Goal: Communication & Community: Answer question/provide support

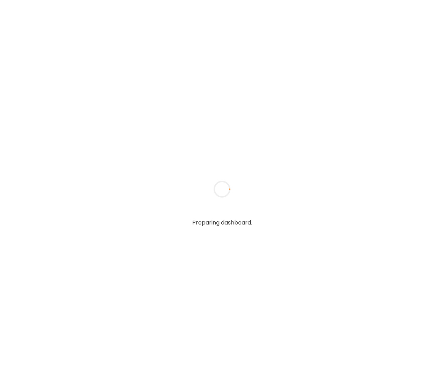
type textarea "**********"
type input "**********"
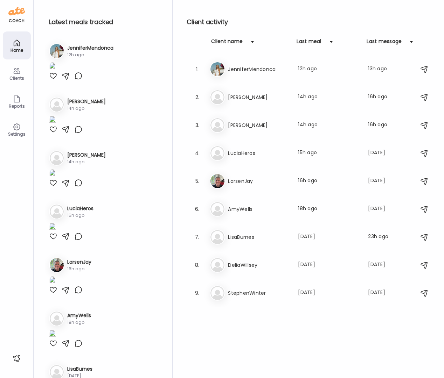
type input "**********"
click at [54, 80] on div at bounding box center [53, 76] width 8 height 8
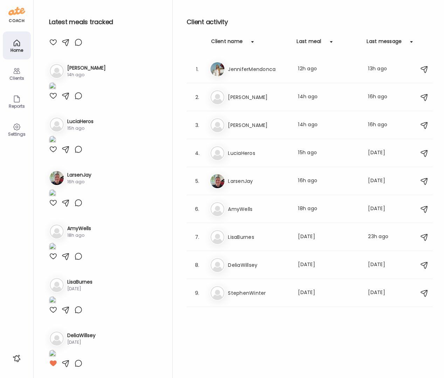
scroll to position [108, 0]
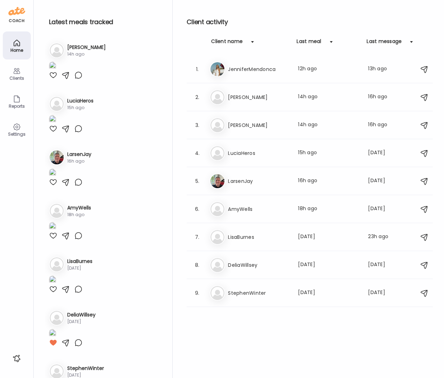
click at [52, 26] on div at bounding box center [53, 22] width 8 height 8
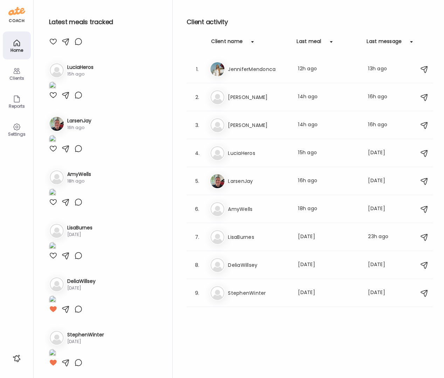
scroll to position [253, 0]
click at [56, 37] on img at bounding box center [52, 32] width 7 height 9
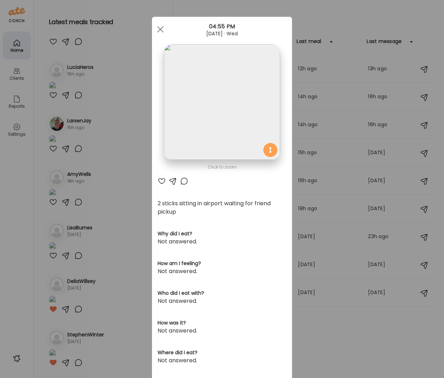
click at [159, 181] on div at bounding box center [162, 181] width 8 height 8
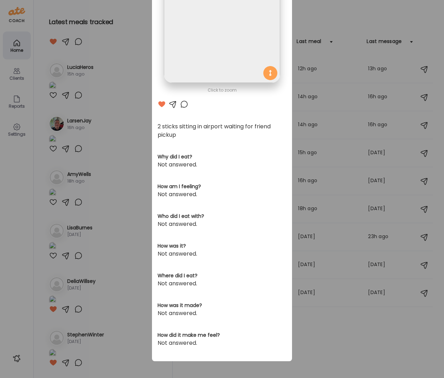
drag, startPoint x: 65, startPoint y: 171, endPoint x: 60, endPoint y: 170, distance: 4.7
click at [64, 171] on div "Ate Coach Dashboard Wahoo! It’s official Take a moment to set up your Coach Pro…" at bounding box center [222, 189] width 444 height 378
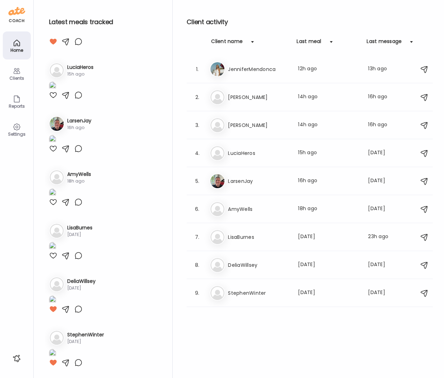
scroll to position [576, 0]
click at [55, 153] on div at bounding box center [53, 149] width 8 height 8
drag, startPoint x: 23, startPoint y: 78, endPoint x: 31, endPoint y: 85, distance: 10.9
click at [23, 78] on div "Clients" at bounding box center [16, 78] width 25 height 5
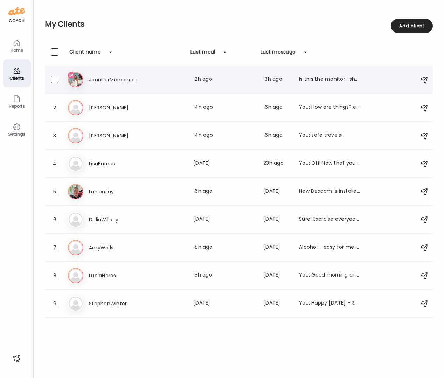
click at [124, 77] on h3 "JenniferMendonca" at bounding box center [120, 80] width 62 height 8
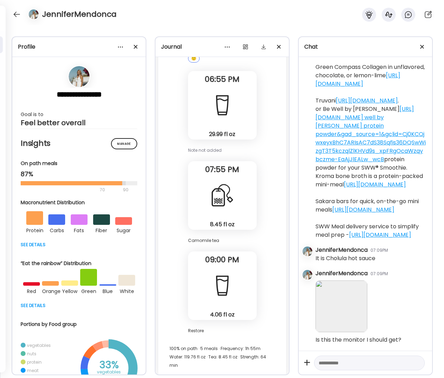
scroll to position [915, 0]
click at [368, 366] on textarea at bounding box center [363, 363] width 89 height 8
click at [349, 357] on textarea "**********" at bounding box center [363, 339] width 89 height 109
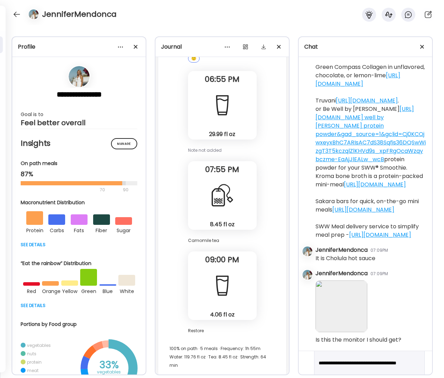
click at [358, 356] on textarea "**********" at bounding box center [363, 338] width 89 height 109
drag, startPoint x: 349, startPoint y: 363, endPoint x: 346, endPoint y: 364, distance: 3.9
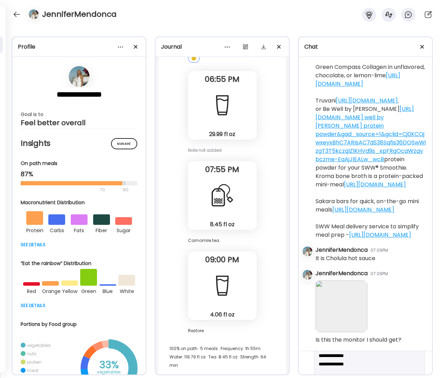
drag, startPoint x: 343, startPoint y: 356, endPoint x: 347, endPoint y: 354, distance: 4.6
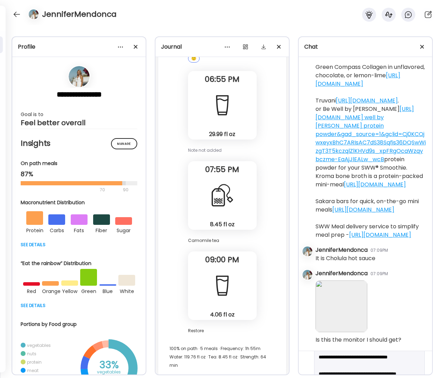
scroll to position [67, 0]
click at [345, 364] on textarea "**********" at bounding box center [363, 346] width 89 height 109
type textarea "**********"
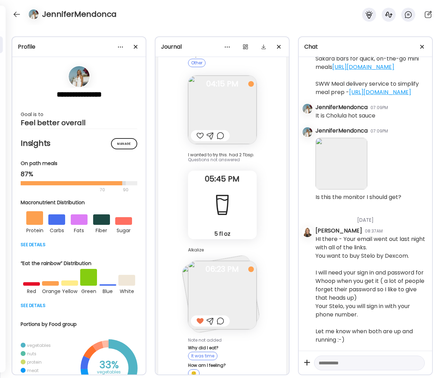
scroll to position [4724, 0]
click at [210, 111] on img at bounding box center [222, 110] width 69 height 69
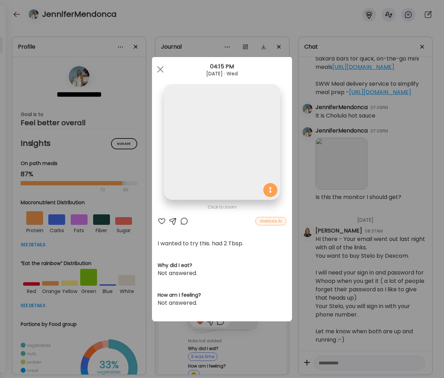
scroll to position [0, 0]
click at [161, 69] on div at bounding box center [160, 70] width 14 height 14
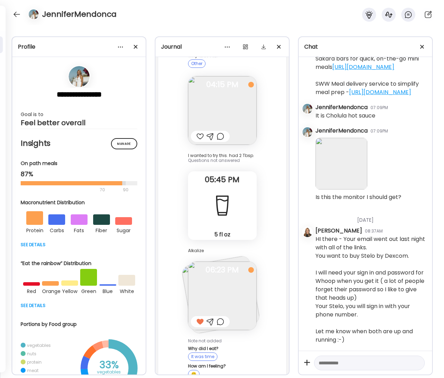
click at [217, 305] on img at bounding box center [222, 296] width 69 height 69
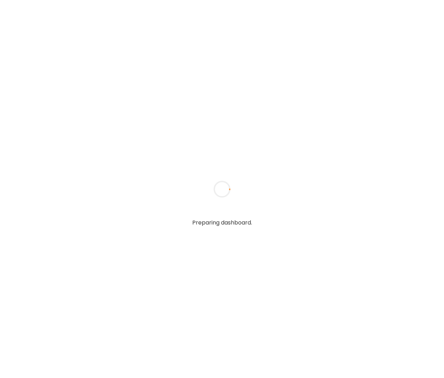
type textarea "**********"
type input "**********"
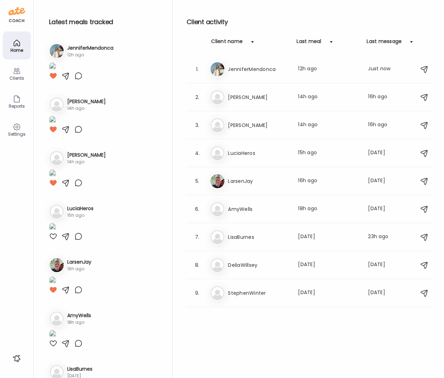
type input "**********"
click at [56, 72] on img at bounding box center [52, 66] width 7 height 9
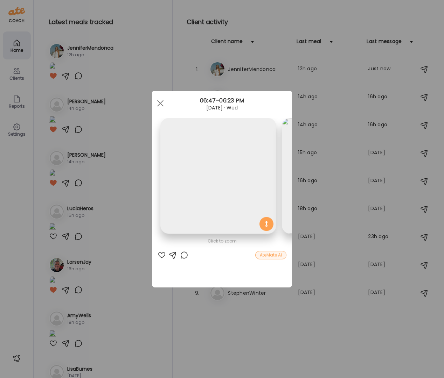
scroll to position [0, 114]
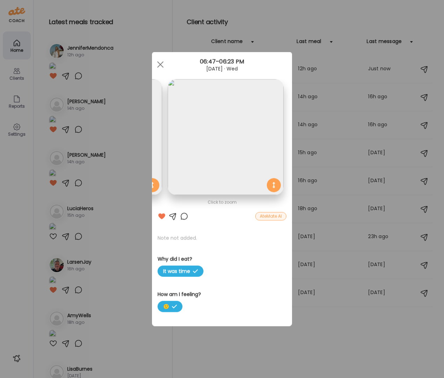
click at [161, 64] on div at bounding box center [160, 65] width 14 height 14
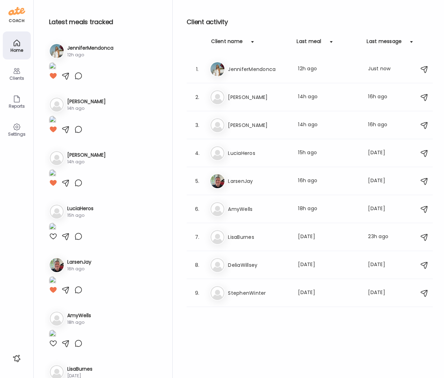
click at [19, 77] on div "Clients" at bounding box center [16, 78] width 25 height 5
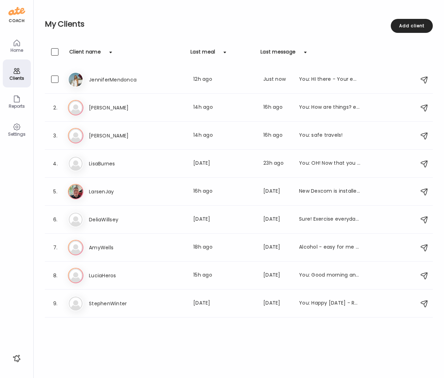
click at [102, 78] on h3 "JenniferMendonca" at bounding box center [120, 80] width 62 height 8
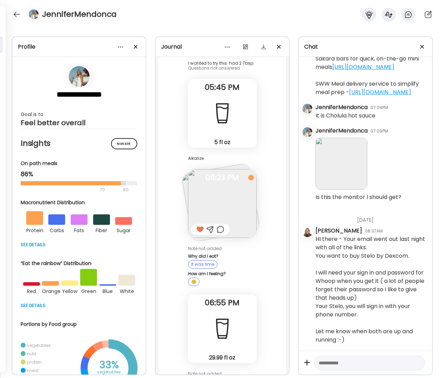
scroll to position [4816, 0]
click at [212, 195] on img at bounding box center [222, 204] width 69 height 69
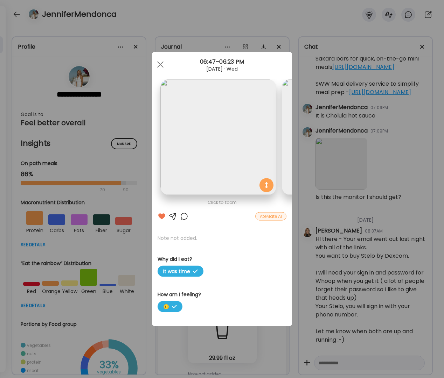
scroll to position [0, 114]
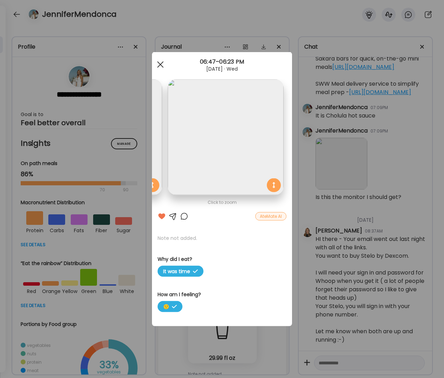
click at [159, 62] on div at bounding box center [160, 65] width 14 height 14
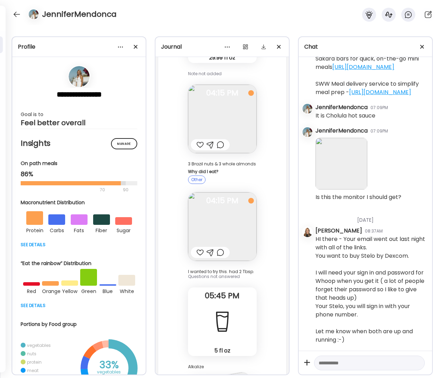
scroll to position [4607, 0]
click at [216, 111] on img at bounding box center [222, 119] width 69 height 69
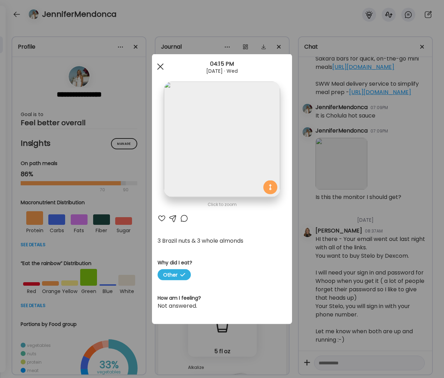
click at [165, 68] on div at bounding box center [160, 67] width 14 height 14
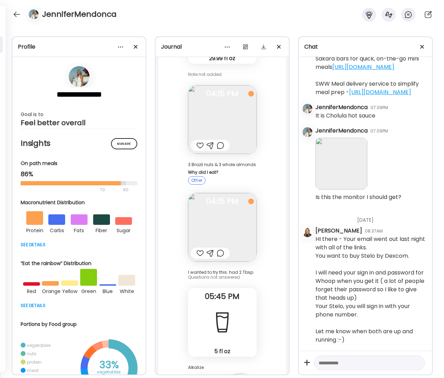
click at [234, 113] on img at bounding box center [222, 119] width 69 height 69
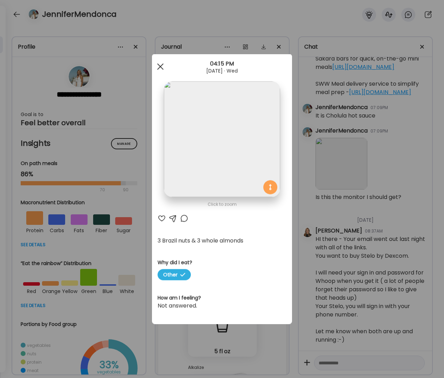
click at [160, 70] on div at bounding box center [160, 67] width 14 height 14
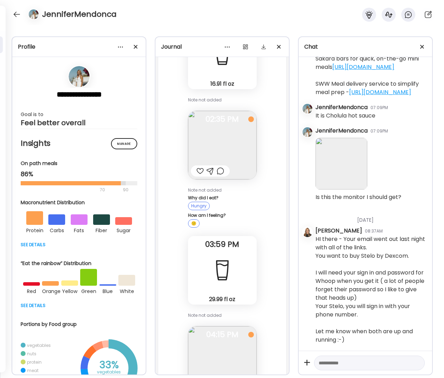
scroll to position [4365, 0]
click at [196, 168] on div at bounding box center [199, 172] width 7 height 8
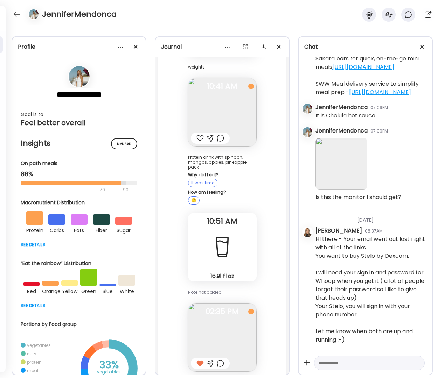
scroll to position [4173, 0]
click at [225, 112] on img at bounding box center [222, 112] width 69 height 69
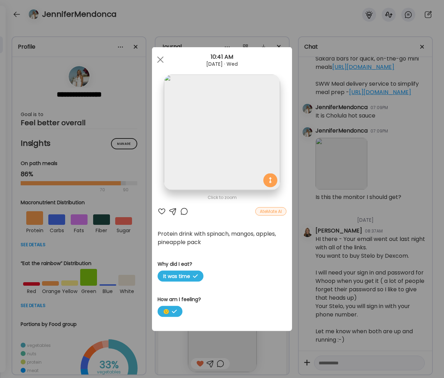
click at [174, 210] on div at bounding box center [173, 212] width 8 height 8
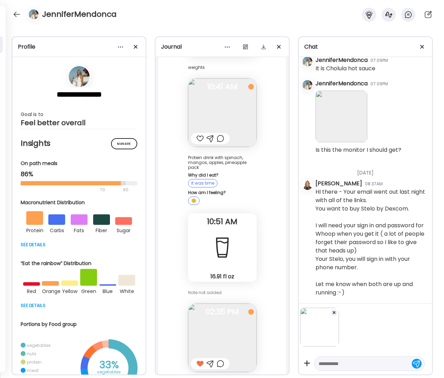
scroll to position [1102, 0]
drag, startPoint x: 342, startPoint y: 366, endPoint x: 337, endPoint y: 363, distance: 6.1
click at [342, 366] on textarea at bounding box center [363, 364] width 89 height 8
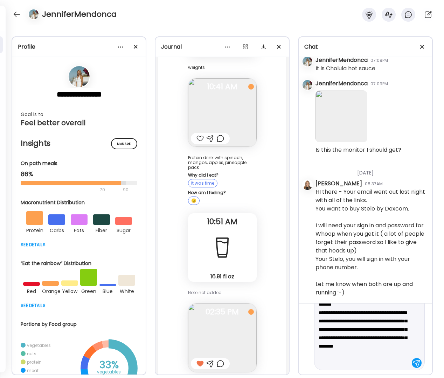
scroll to position [76, 0]
type textarea "**********"
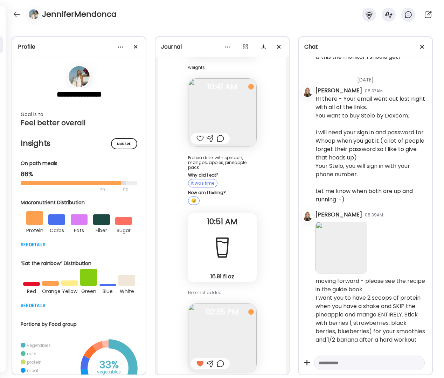
scroll to position [1207, 0]
click at [227, 112] on img at bounding box center [222, 112] width 69 height 69
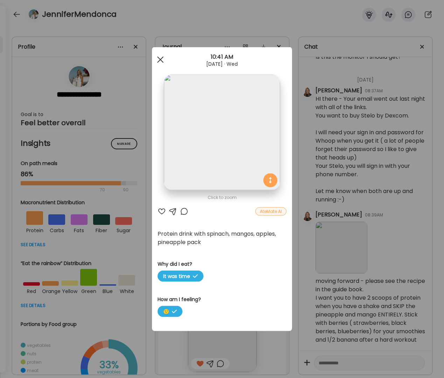
click at [161, 59] on span at bounding box center [160, 59] width 6 height 6
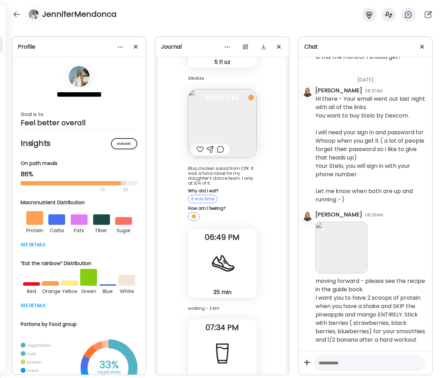
scroll to position [3489, 0]
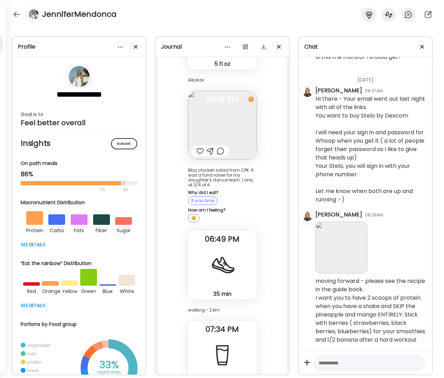
click at [234, 124] on img at bounding box center [222, 125] width 69 height 69
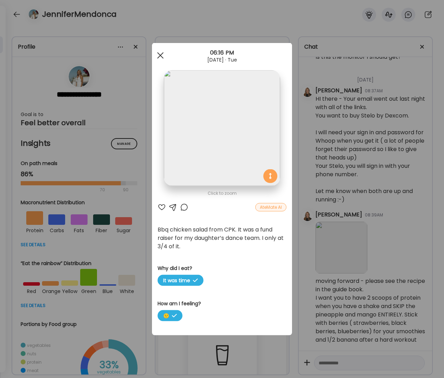
click at [162, 55] on div at bounding box center [160, 56] width 14 height 14
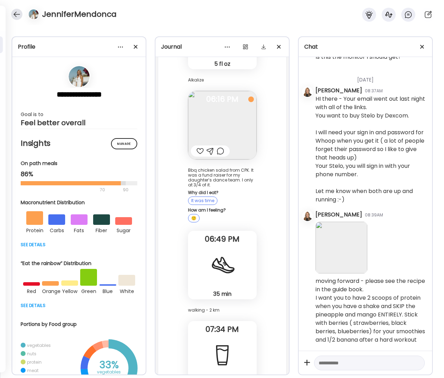
click at [18, 17] on div at bounding box center [16, 14] width 11 height 11
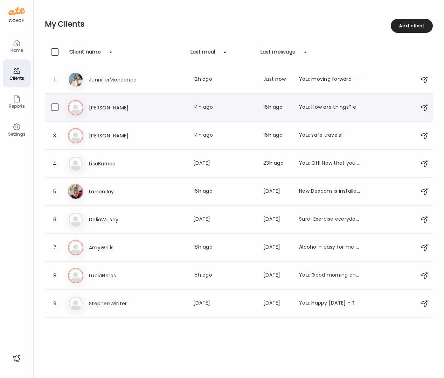
click at [114, 106] on h3 "[PERSON_NAME]" at bounding box center [120, 108] width 62 height 8
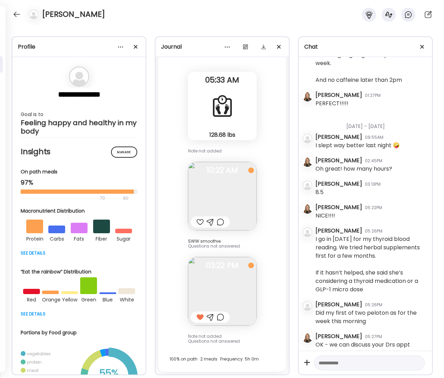
scroll to position [18428, 0]
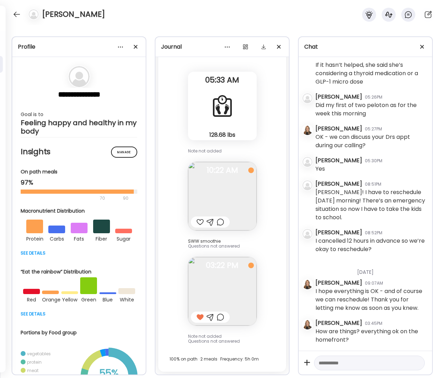
click at [196, 222] on div at bounding box center [199, 222] width 7 height 8
click at [341, 364] on textarea at bounding box center [363, 363] width 89 height 8
drag, startPoint x: 333, startPoint y: 364, endPoint x: 319, endPoint y: 356, distance: 16.5
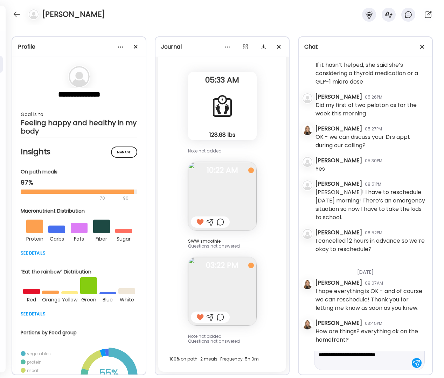
click at [319, 356] on textarea "**********" at bounding box center [363, 351] width 89 height 34
click at [353, 366] on textarea "**********" at bounding box center [363, 351] width 89 height 34
type textarea "**********"
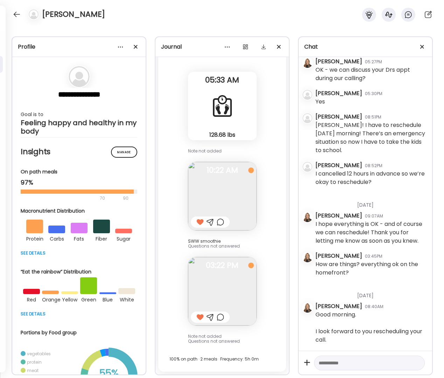
scroll to position [18496, 0]
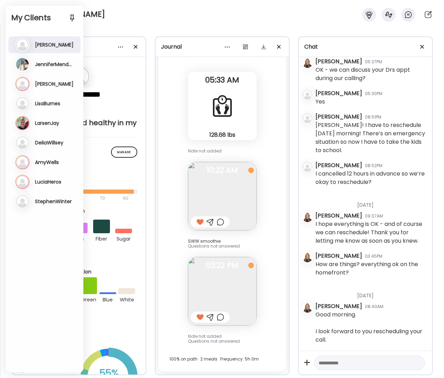
click at [49, 83] on h3 "[PERSON_NAME]" at bounding box center [54, 84] width 39 height 6
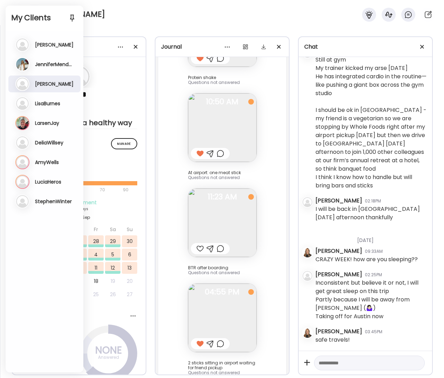
scroll to position [4804, 0]
click at [50, 105] on h3 "LisaBurnes" at bounding box center [47, 103] width 25 height 6
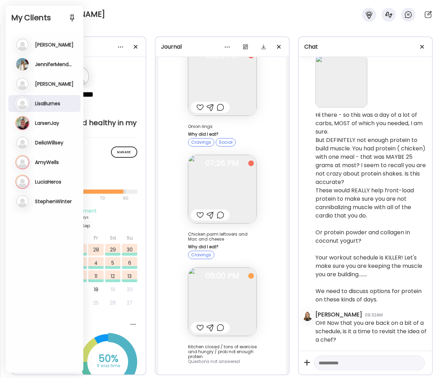
scroll to position [3434, 0]
click at [49, 125] on h3 "LarsenJay" at bounding box center [47, 123] width 24 height 6
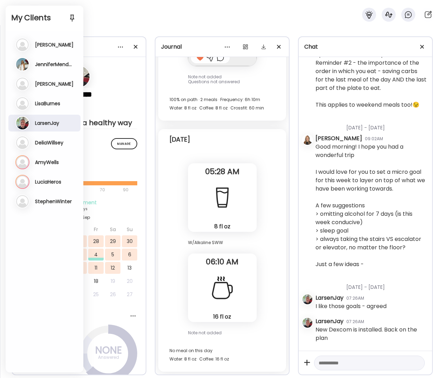
scroll to position [6167, 0]
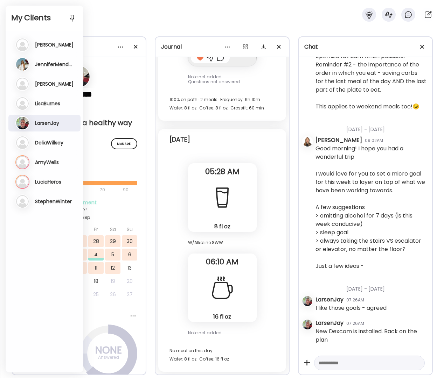
click at [49, 144] on h3 "DeliaWillsey" at bounding box center [49, 143] width 28 height 6
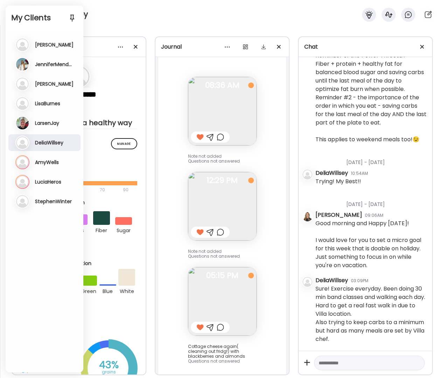
scroll to position [10943, 0]
click at [49, 163] on h3 "AmyWells" at bounding box center [47, 162] width 24 height 6
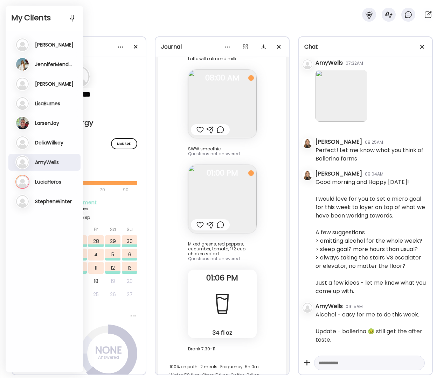
scroll to position [38032, 0]
click at [354, 370] on div at bounding box center [369, 363] width 111 height 15
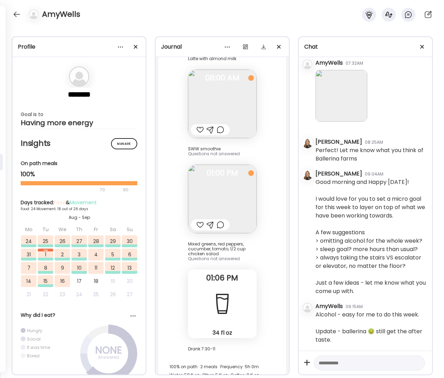
click at [355, 364] on textarea at bounding box center [363, 363] width 89 height 8
type textarea "**********"
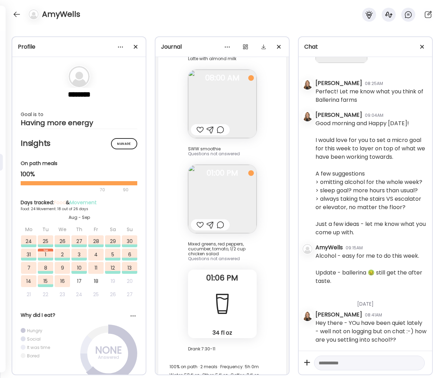
scroll to position [38099, 0]
drag, startPoint x: 12, startPoint y: 7, endPoint x: 14, endPoint y: 13, distance: 5.8
click at [12, 7] on div "AmyWells" at bounding box center [222, 12] width 444 height 25
click at [15, 14] on div at bounding box center [16, 14] width 11 height 11
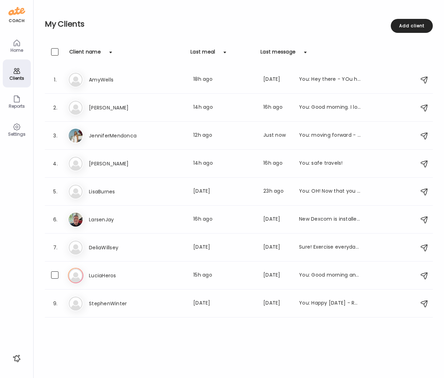
click at [108, 278] on h3 "LuciaHeros" at bounding box center [120, 276] width 62 height 8
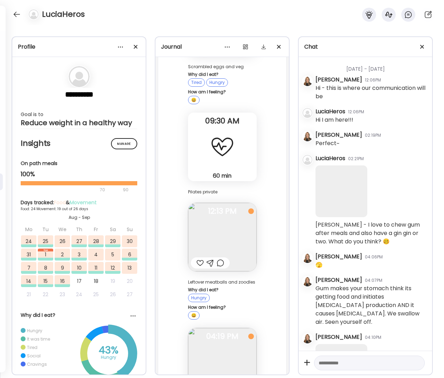
scroll to position [8199, 0]
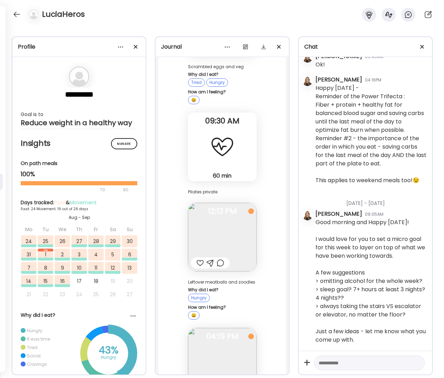
click at [359, 358] on div at bounding box center [369, 363] width 111 height 15
click at [355, 362] on textarea at bounding box center [363, 363] width 89 height 8
click at [350, 364] on textarea at bounding box center [363, 363] width 89 height 8
type textarea "**********"
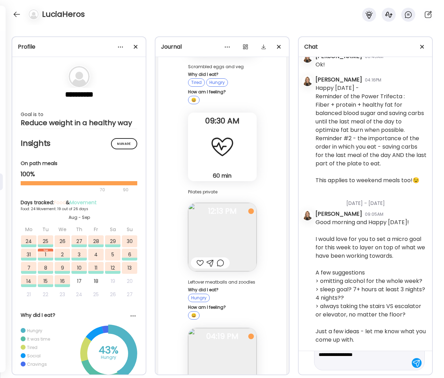
click at [199, 259] on div at bounding box center [199, 263] width 7 height 8
click at [226, 203] on img at bounding box center [222, 237] width 69 height 69
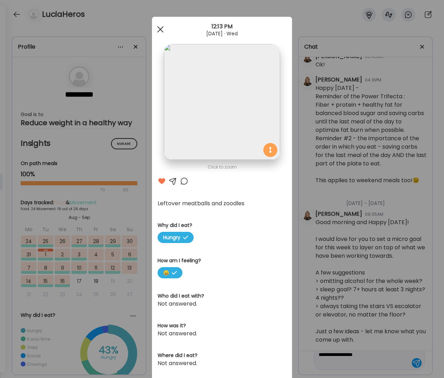
click at [157, 29] on span at bounding box center [160, 29] width 6 height 6
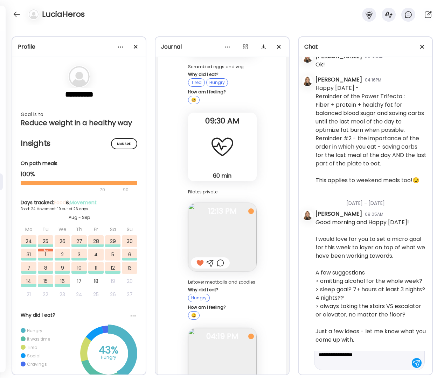
drag, startPoint x: 413, startPoint y: 364, endPoint x: 365, endPoint y: 325, distance: 62.4
click at [413, 364] on div at bounding box center [417, 363] width 10 height 10
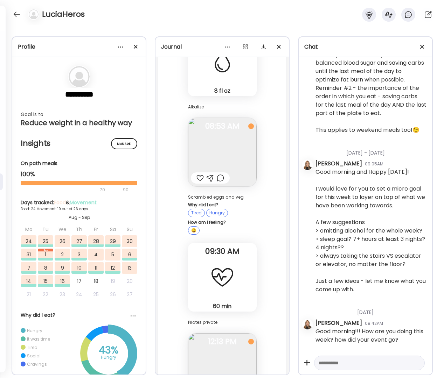
scroll to position [31319, 0]
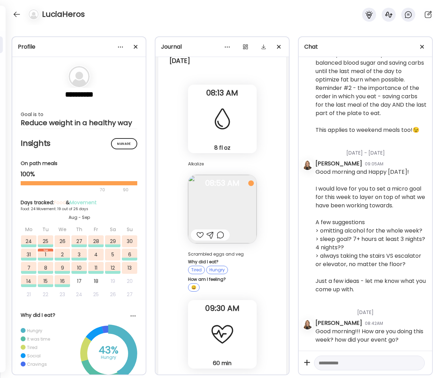
click at [196, 231] on div at bounding box center [199, 235] width 7 height 8
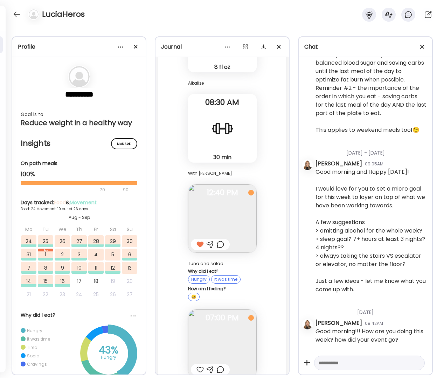
scroll to position [30365, 0]
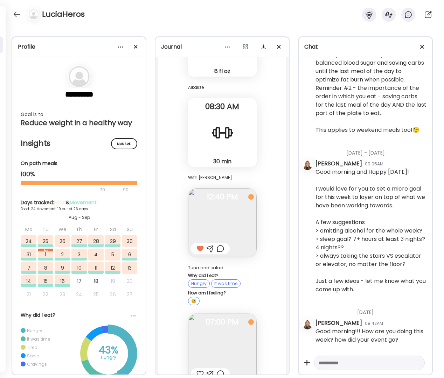
click at [197, 370] on div at bounding box center [199, 374] width 7 height 8
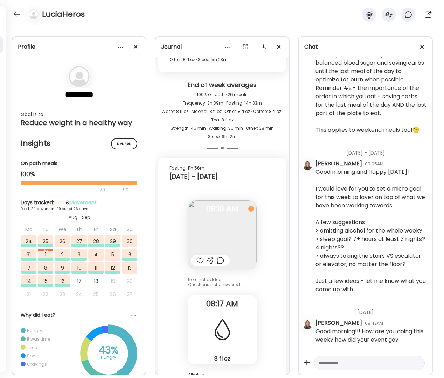
scroll to position [30073, 0]
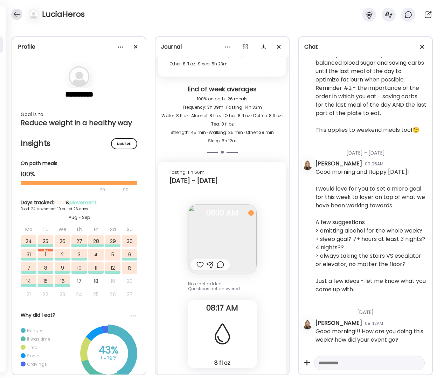
click at [20, 14] on div at bounding box center [16, 14] width 11 height 11
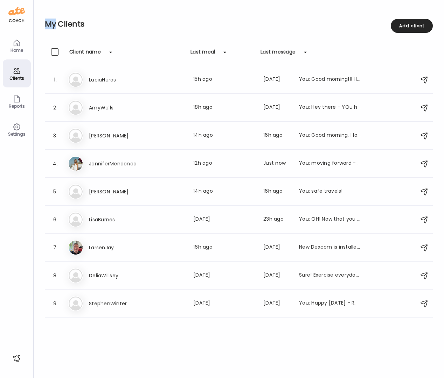
click at [20, 0] on div "coach Home Clients Coaches Teams Reports Settings n/a client count Teams Let’s …" at bounding box center [222, 0] width 444 height 0
